Goal: Transaction & Acquisition: Book appointment/travel/reservation

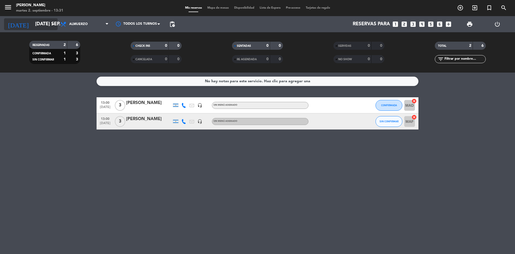
click at [54, 27] on icon "arrow_drop_down" at bounding box center [53, 24] width 6 height 6
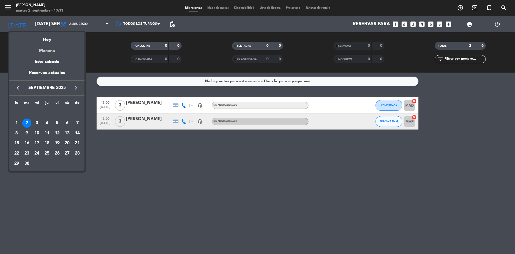
click at [48, 52] on div "Mañana" at bounding box center [46, 48] width 75 height 11
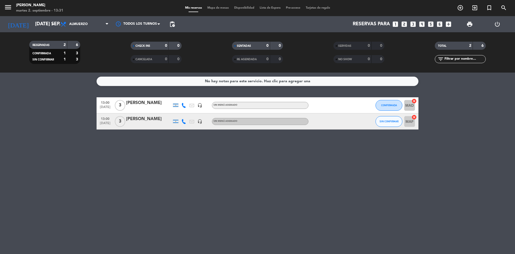
type input "mié. [DATE]"
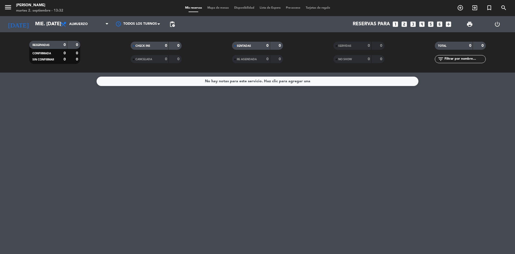
click at [414, 23] on icon "looks_3" at bounding box center [413, 24] width 7 height 7
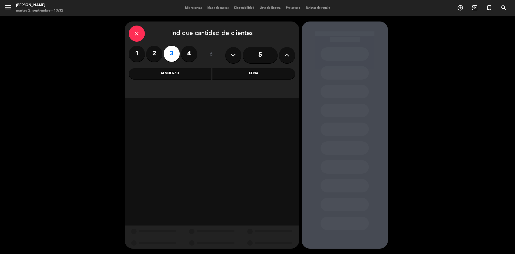
click at [164, 71] on div "Almuerzo" at bounding box center [170, 73] width 83 height 11
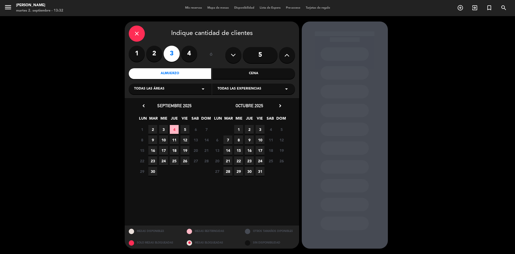
click at [163, 127] on span "3" at bounding box center [163, 129] width 9 height 9
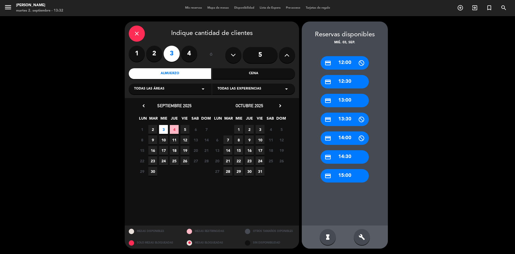
click at [349, 104] on div "credit_card 13:00" at bounding box center [345, 100] width 48 height 13
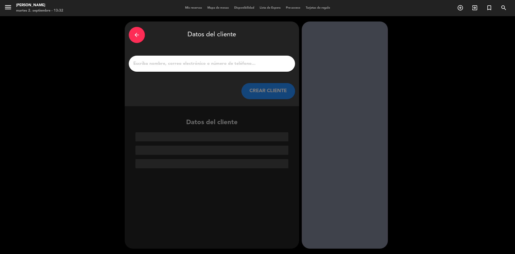
click at [216, 68] on div at bounding box center [212, 64] width 166 height 16
click at [217, 60] on input "1" at bounding box center [212, 64] width 158 height 8
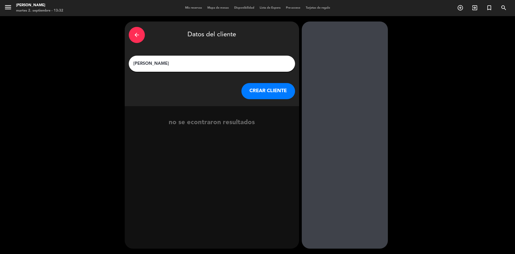
type input "[PERSON_NAME]"
click at [276, 92] on button "CREAR CLIENTE" at bounding box center [269, 91] width 54 height 16
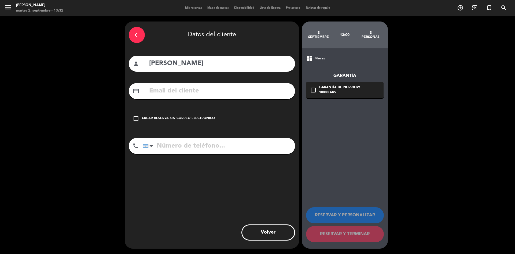
click at [162, 118] on div "Crear reserva sin correo electrónico" at bounding box center [178, 118] width 73 height 5
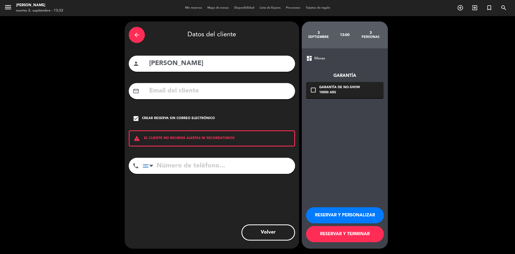
click at [185, 167] on input "tel" at bounding box center [219, 166] width 152 height 16
type input "1140762403"
click at [355, 234] on button "RESERVAR Y TERMINAR" at bounding box center [345, 234] width 78 height 16
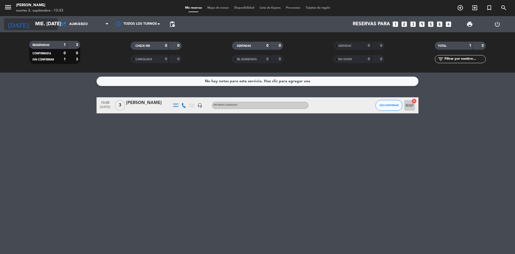
click at [52, 24] on icon "arrow_drop_down" at bounding box center [53, 24] width 6 height 6
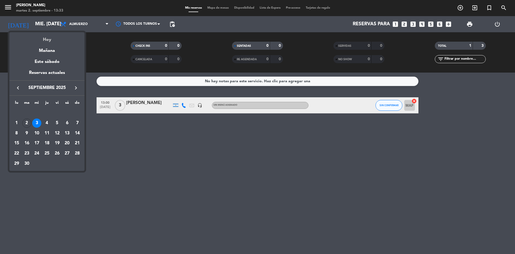
click at [48, 40] on div "Hoy" at bounding box center [46, 37] width 75 height 11
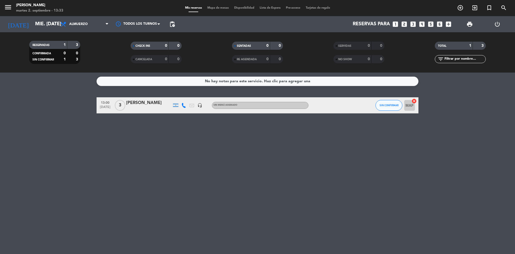
type input "[DATE] sep."
